Goal: Communication & Community: Connect with others

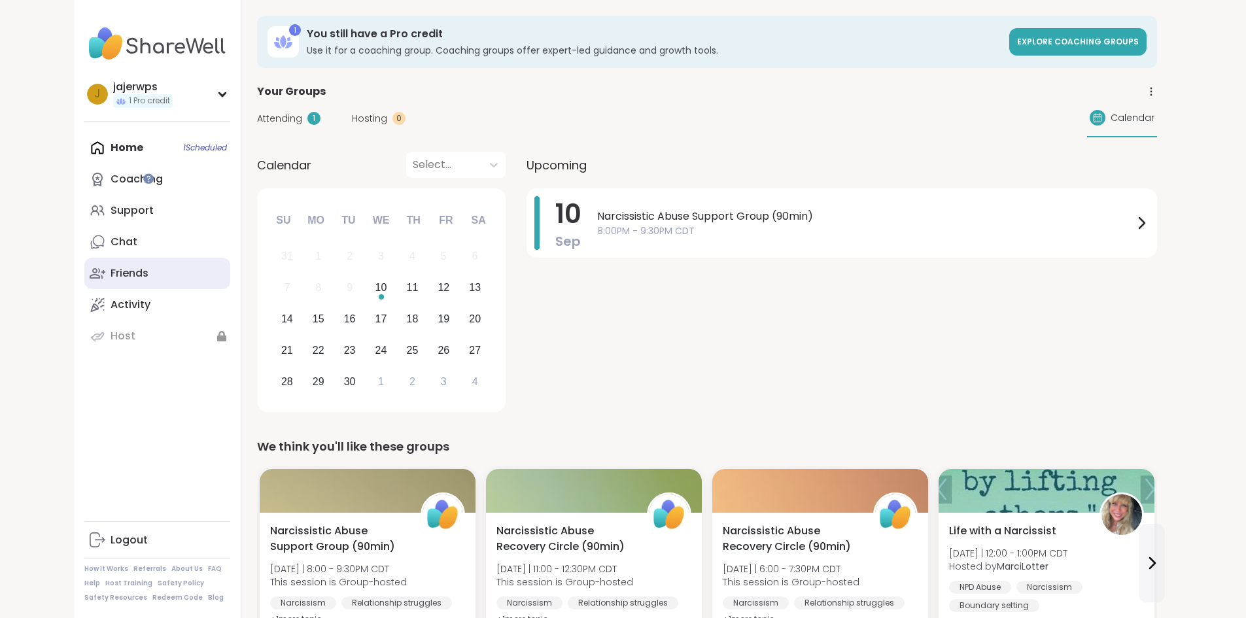
click at [111, 274] on div "Friends" at bounding box center [130, 273] width 38 height 14
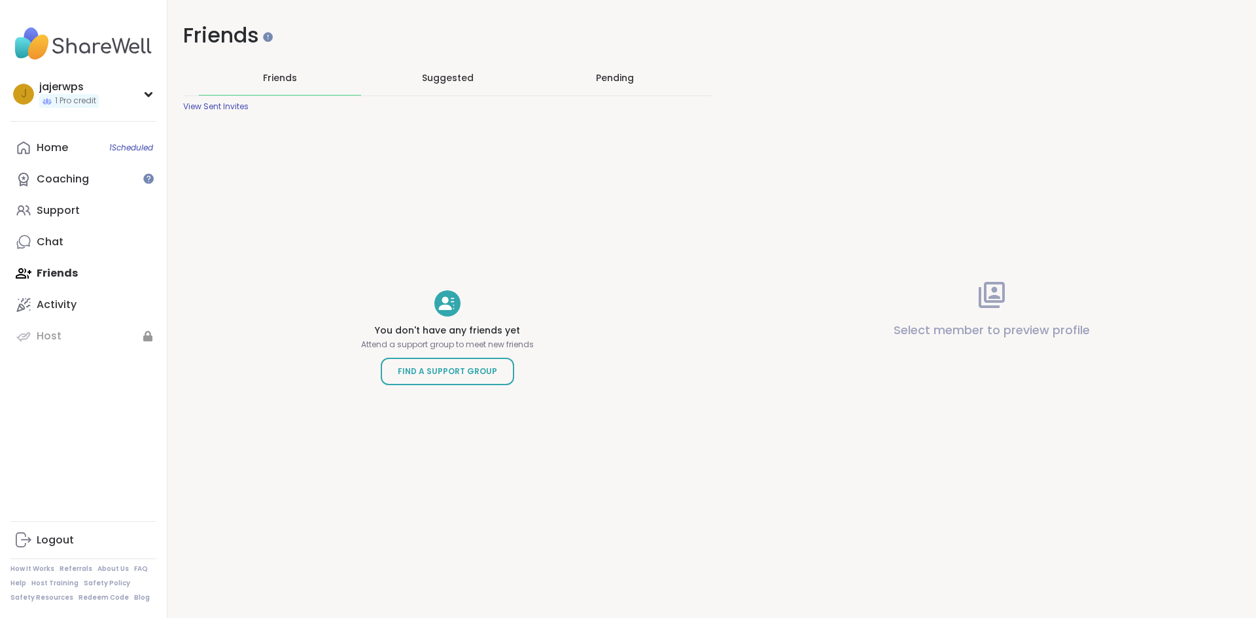
click at [419, 80] on div "Suggested" at bounding box center [447, 78] width 162 height 34
click at [598, 78] on div "Pending" at bounding box center [615, 77] width 38 height 13
click at [296, 69] on div "Friends" at bounding box center [280, 78] width 162 height 34
click at [49, 148] on div "Home 1 Scheduled" at bounding box center [52, 148] width 31 height 14
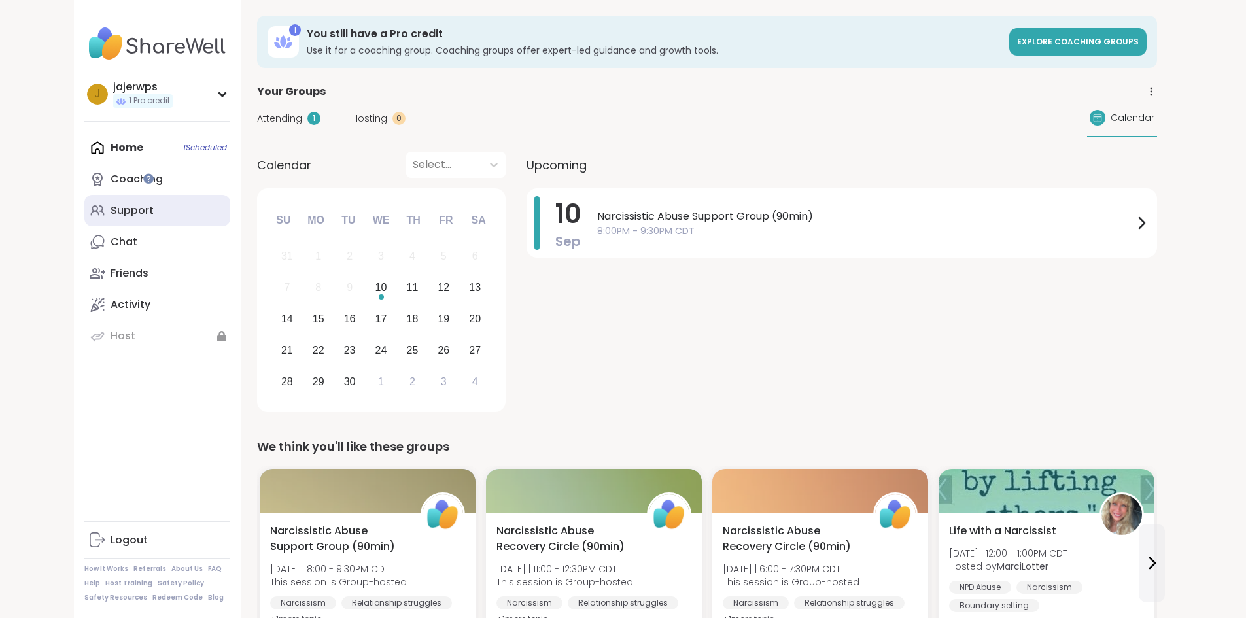
click at [84, 218] on link "Support" at bounding box center [157, 210] width 146 height 31
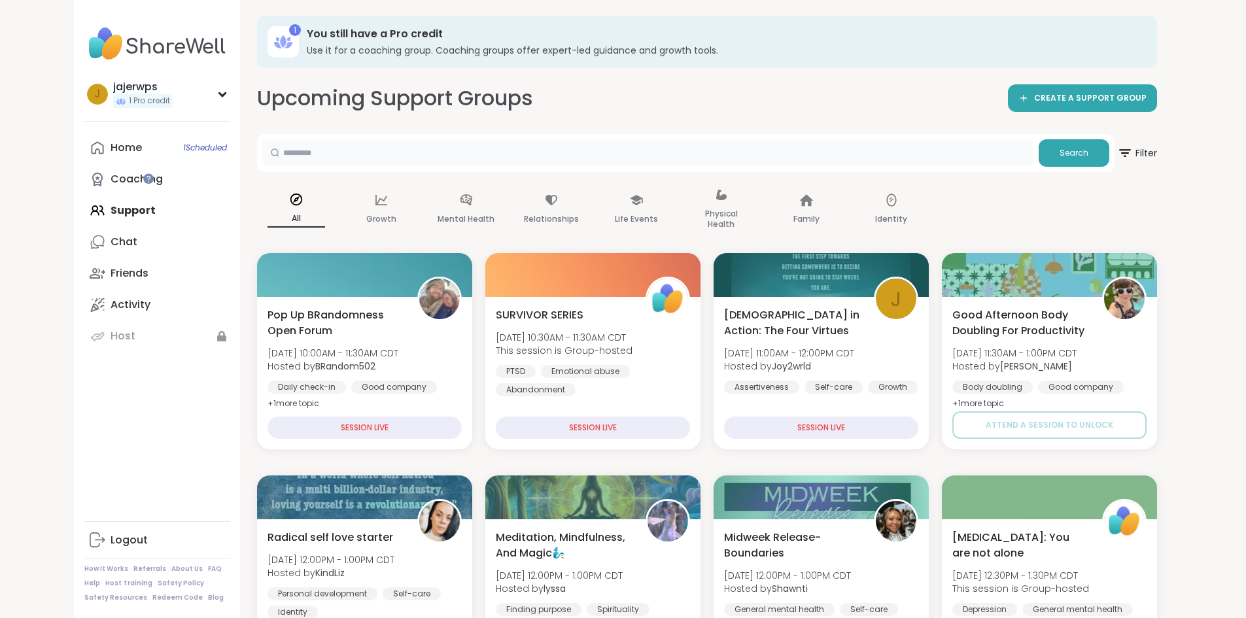
click at [343, 142] on input "text" at bounding box center [647, 152] width 771 height 26
type input "**********"
click at [1088, 150] on span "Search" at bounding box center [1074, 153] width 29 height 12
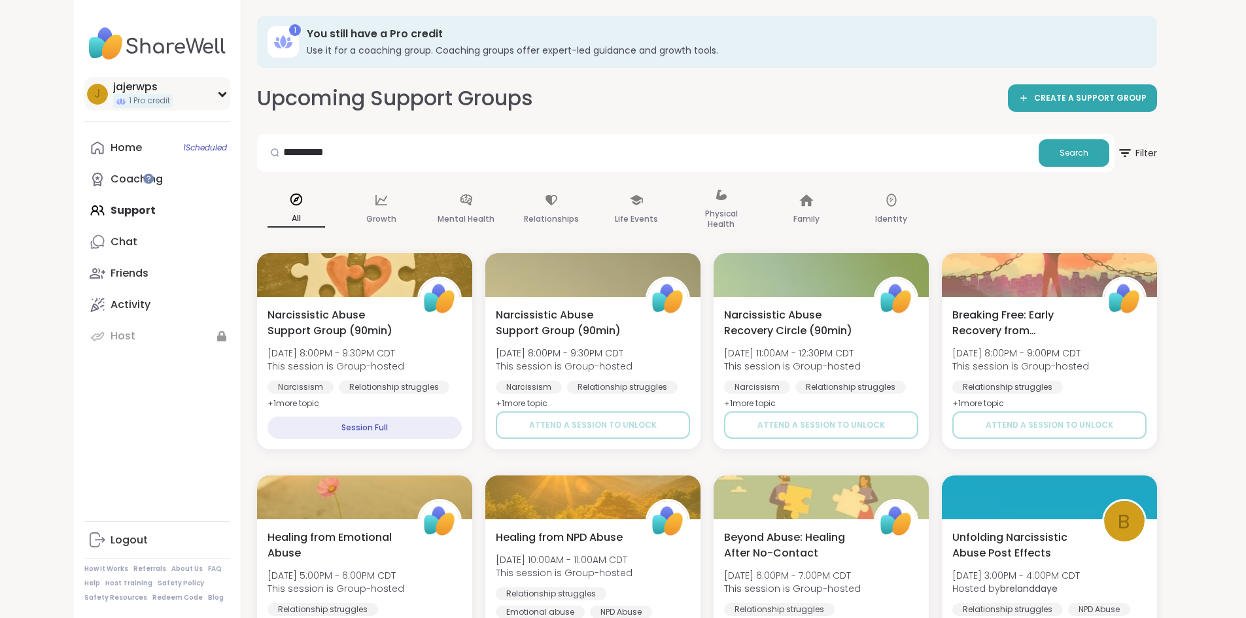
click at [217, 92] on icon at bounding box center [222, 94] width 10 height 7
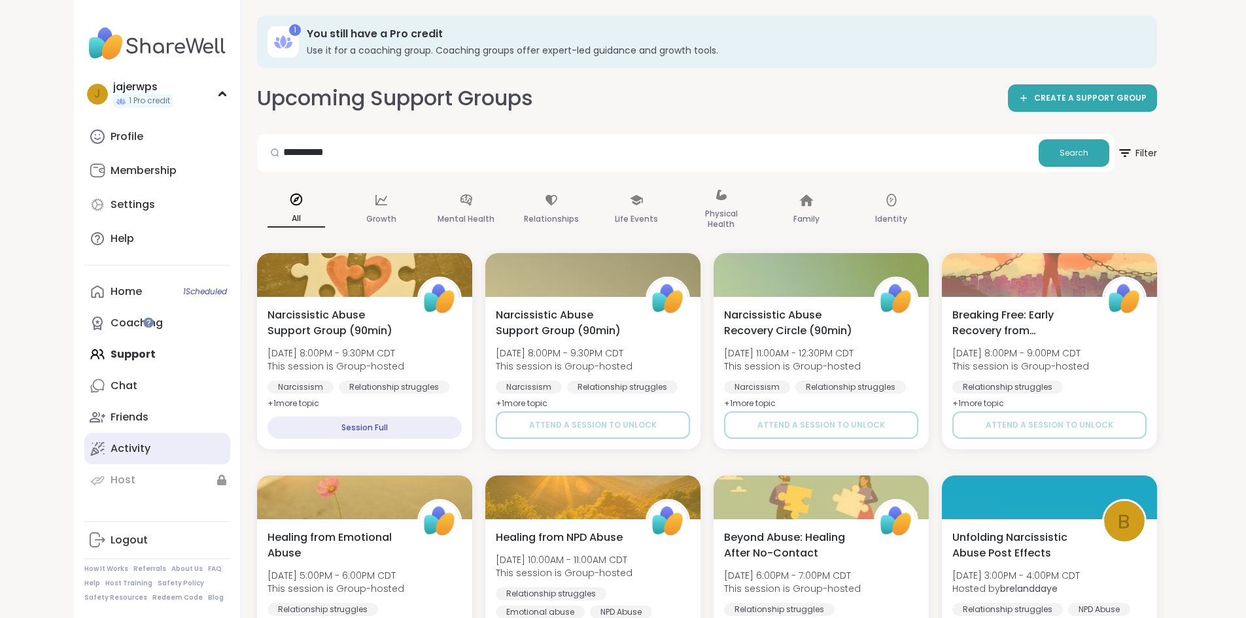
click at [111, 448] on div "Activity" at bounding box center [131, 448] width 40 height 14
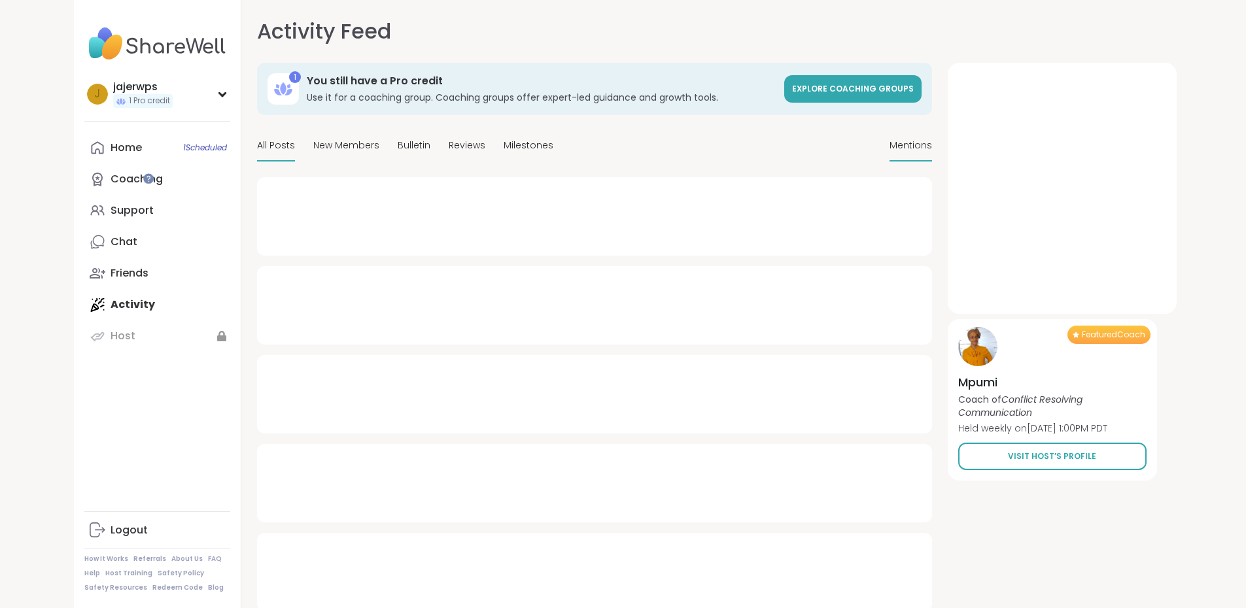
click at [932, 144] on span "Mentions" at bounding box center [911, 146] width 43 height 14
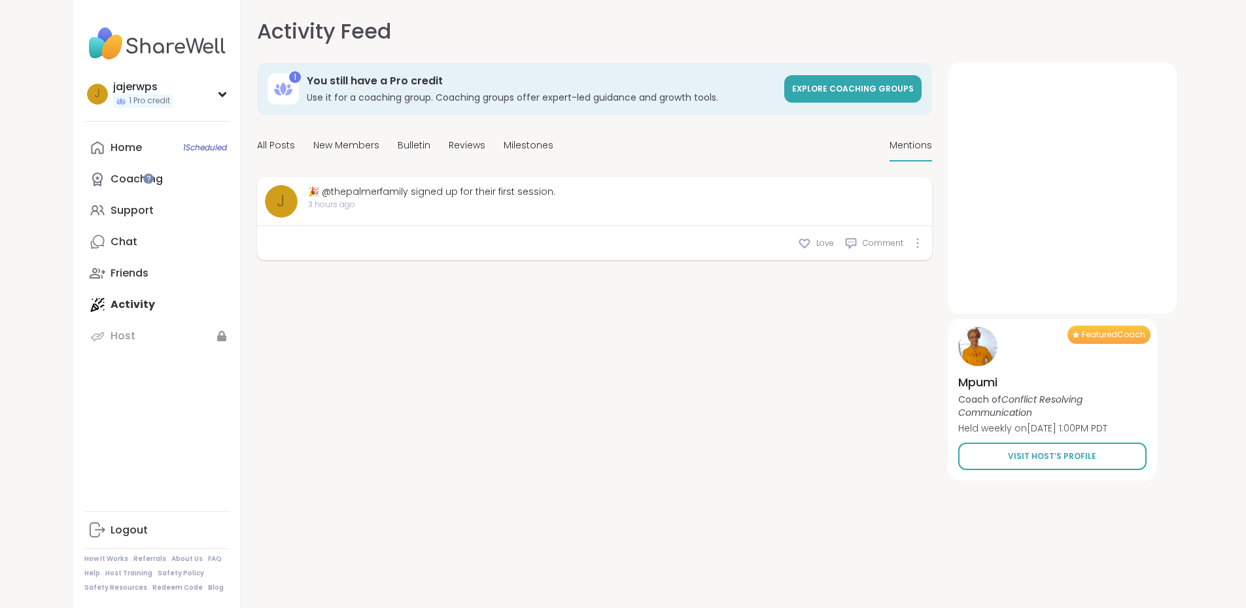
click at [257, 143] on div "All Posts New Members Bulletin Reviews Milestones" at bounding box center [405, 146] width 296 height 31
click at [313, 143] on span "New Members" at bounding box center [346, 146] width 66 height 14
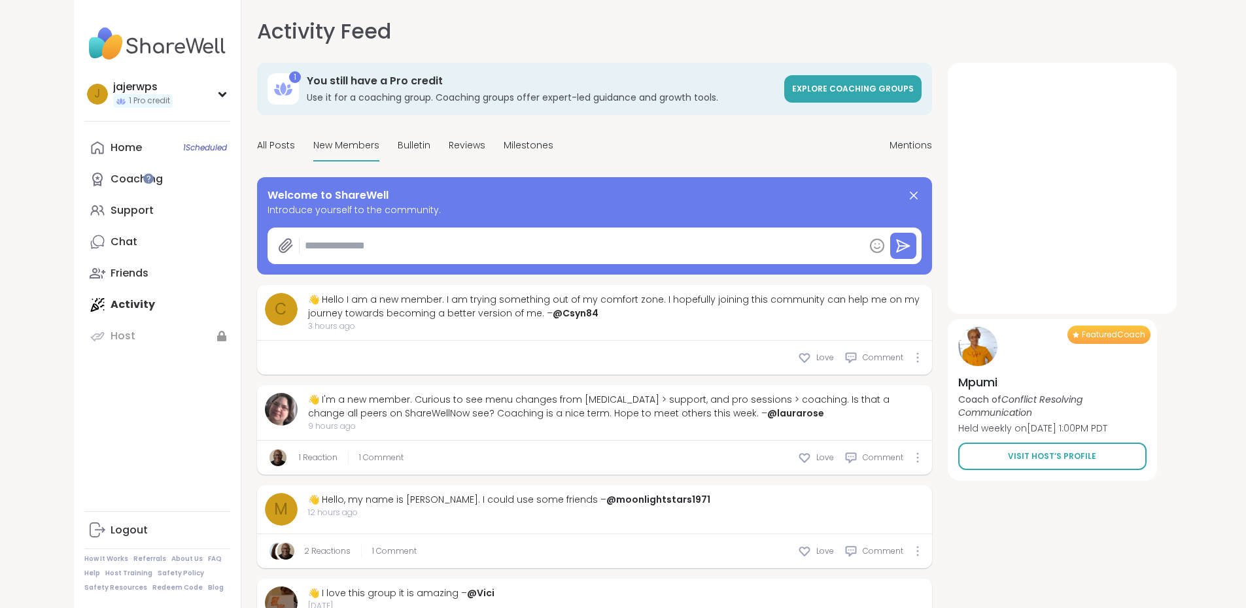
type textarea "*"
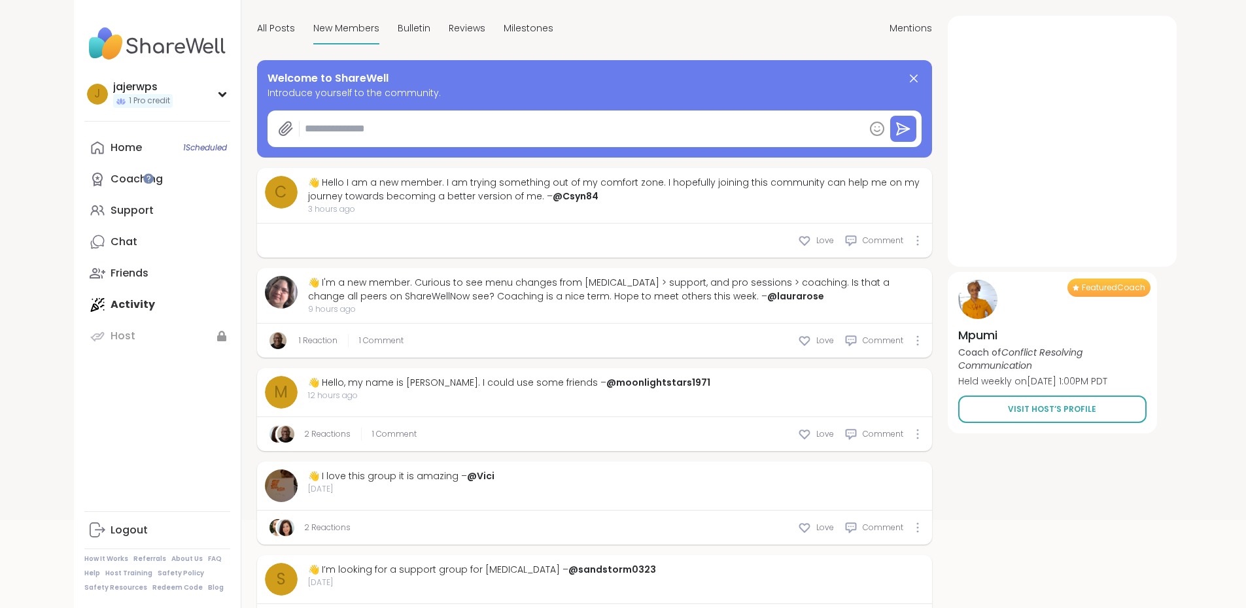
scroll to position [131, 0]
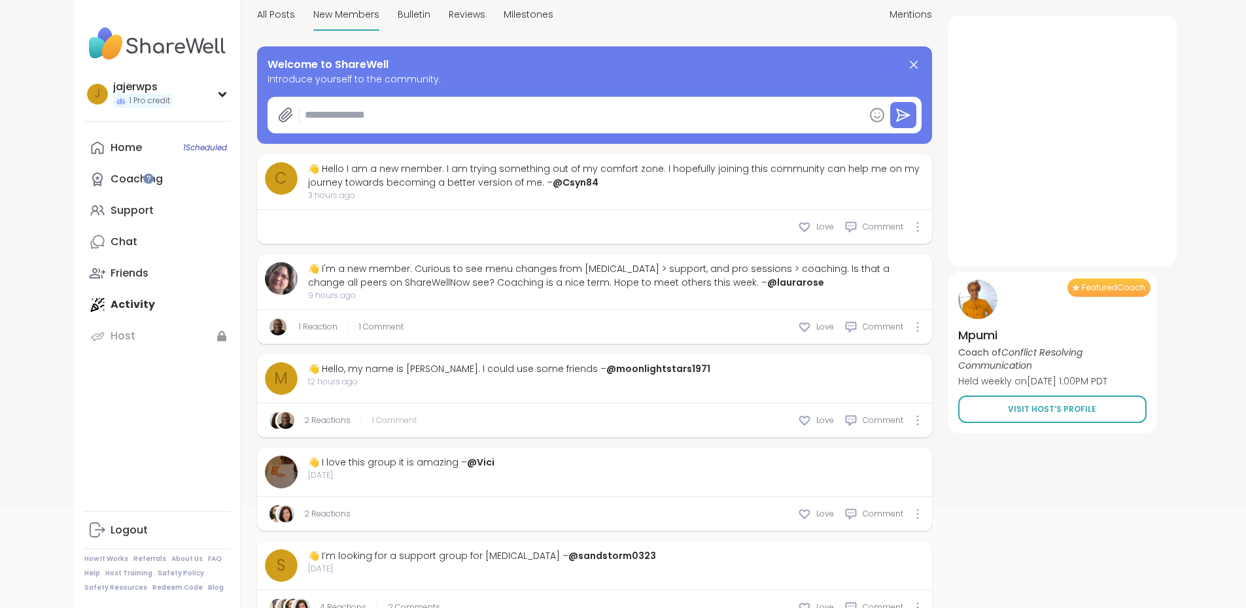
click at [372, 420] on span "1 Comment" at bounding box center [394, 421] width 44 height 12
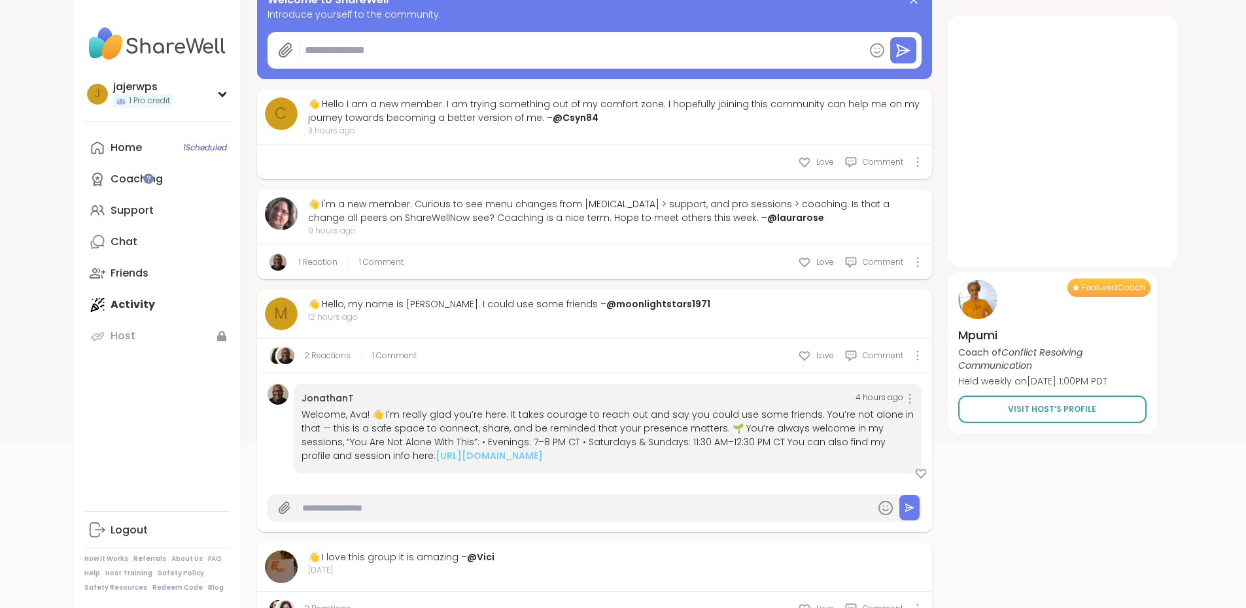
scroll to position [196, 0]
click at [543, 449] on link "[URL][DOMAIN_NAME]" at bounding box center [489, 455] width 107 height 13
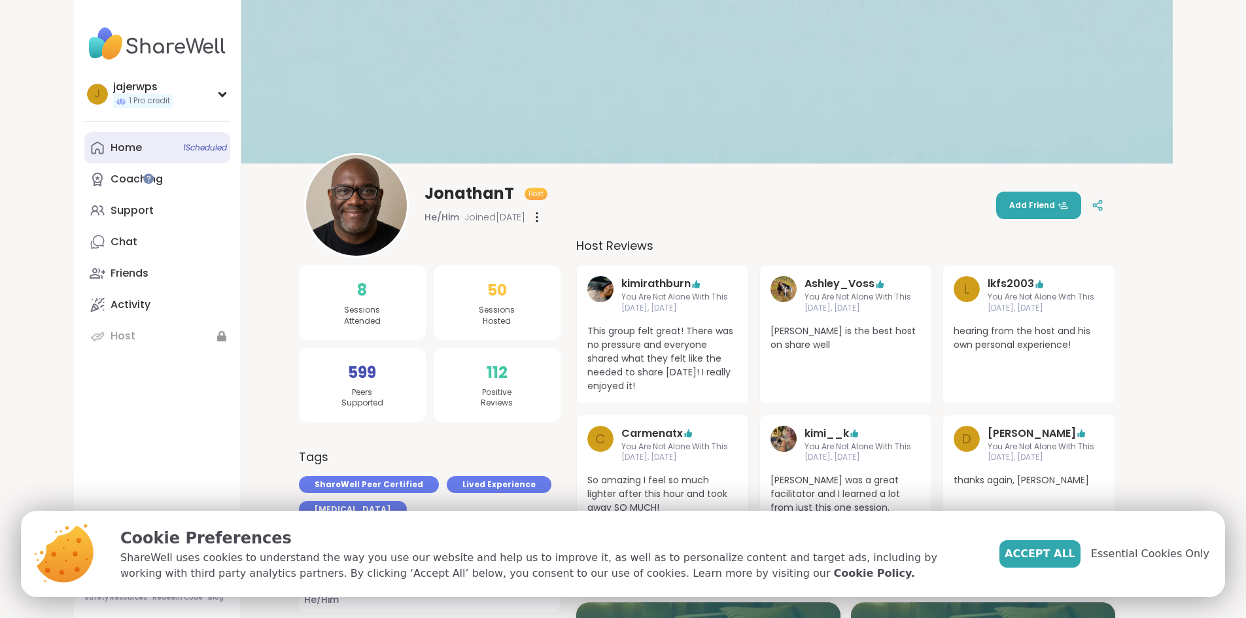
click at [111, 148] on div "Home 1 Scheduled" at bounding box center [126, 148] width 31 height 14
